Goal: Find contact information: Find contact information

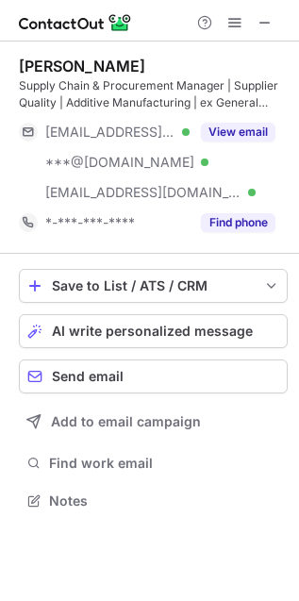
scroll to position [486, 299]
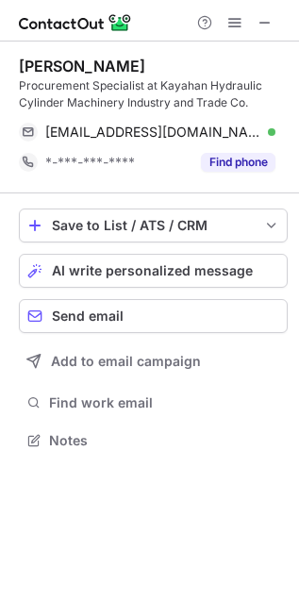
scroll to position [426, 299]
click at [272, 15] on span at bounding box center [264, 22] width 15 height 15
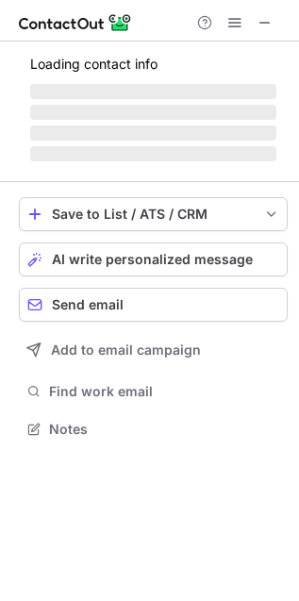
scroll to position [410, 299]
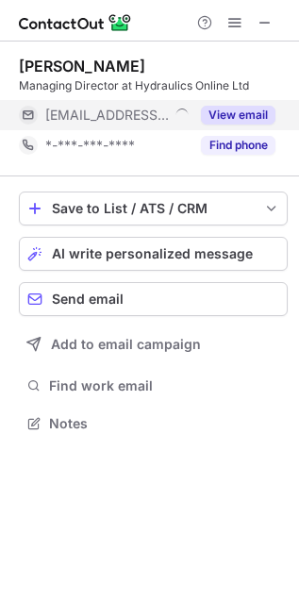
click at [233, 111] on button "View email" at bounding box center [238, 115] width 74 height 19
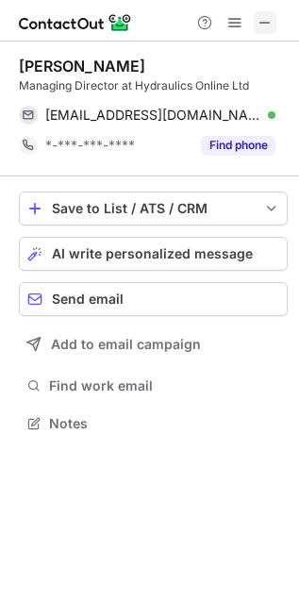
click at [266, 28] on span at bounding box center [264, 22] width 15 height 15
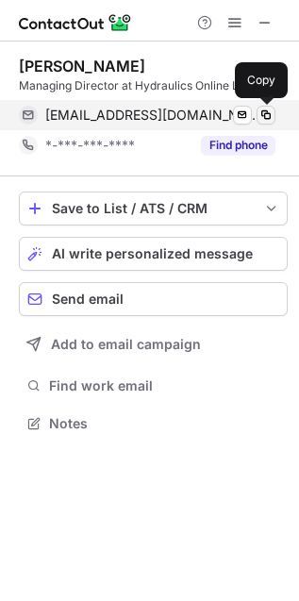
click at [263, 114] on span at bounding box center [265, 114] width 15 height 15
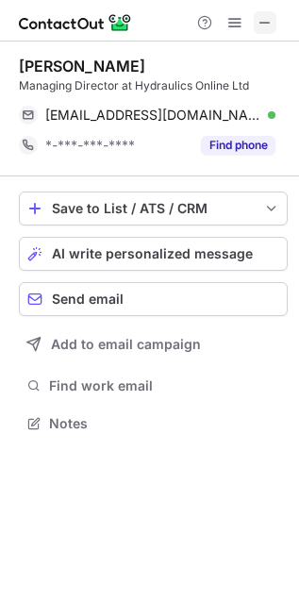
click at [254, 28] on button at bounding box center [265, 22] width 23 height 23
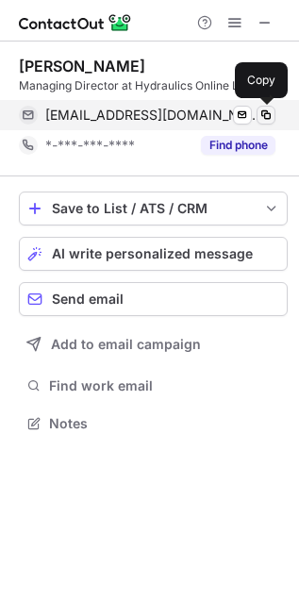
click at [266, 113] on span at bounding box center [265, 114] width 15 height 15
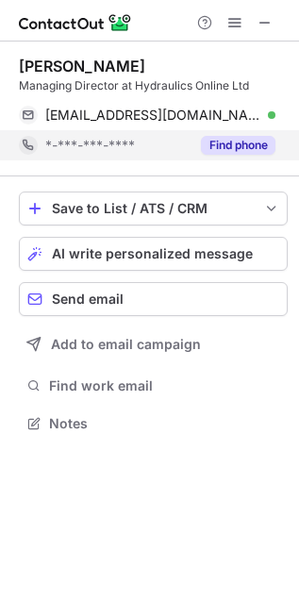
click at [162, 158] on div "*-***-***-****" at bounding box center [104, 145] width 171 height 30
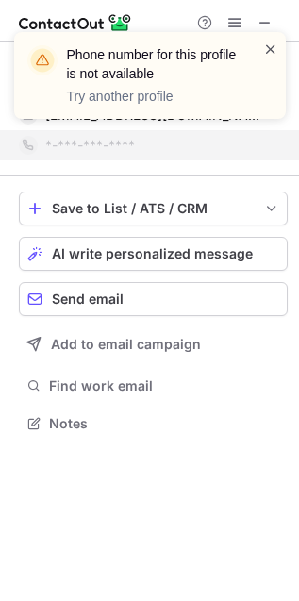
click at [266, 52] on span at bounding box center [270, 49] width 15 height 19
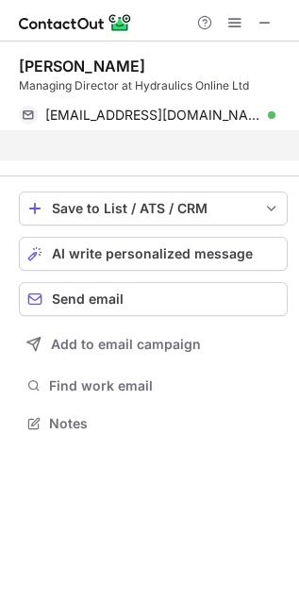
scroll to position [9, 9]
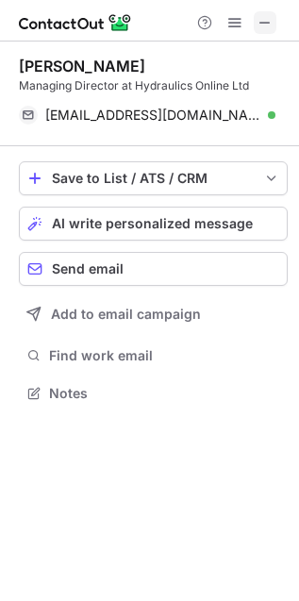
click at [269, 21] on span at bounding box center [264, 22] width 15 height 15
